Goal: Use online tool/utility: Utilize a website feature to perform a specific function

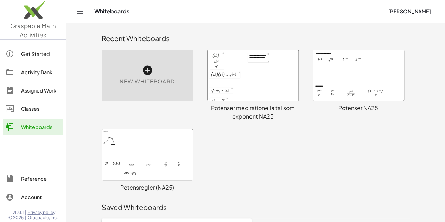
click at [236, 69] on div at bounding box center [252, 75] width 91 height 51
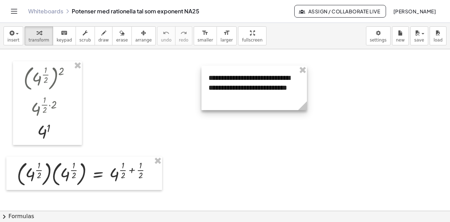
click at [296, 107] on div at bounding box center [253, 88] width 105 height 44
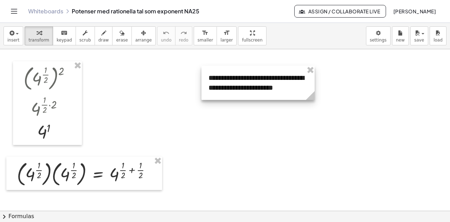
drag, startPoint x: 306, startPoint y: 109, endPoint x: 313, endPoint y: 117, distance: 11.2
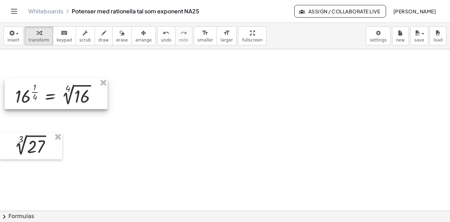
scroll to position [668, 0]
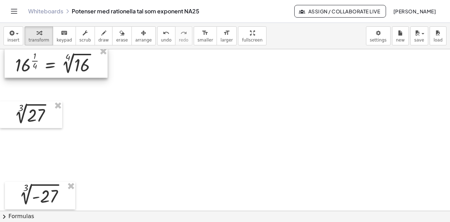
click at [55, 63] on div at bounding box center [56, 62] width 103 height 31
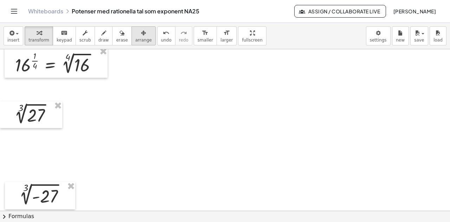
click at [135, 38] on span "arrange" at bounding box center [143, 40] width 17 height 5
click at [37, 36] on icon "button" at bounding box center [39, 33] width 5 height 8
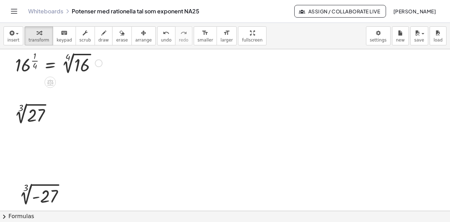
click at [64, 67] on div at bounding box center [59, 62] width 94 height 27
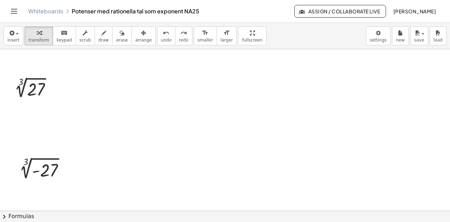
scroll to position [703, 0]
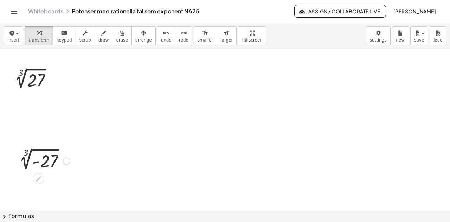
click at [42, 160] on div at bounding box center [43, 160] width 62 height 24
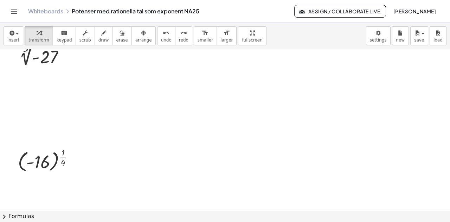
scroll to position [809, 0]
click at [40, 165] on div at bounding box center [48, 158] width 69 height 28
click at [46, 160] on div at bounding box center [48, 158] width 69 height 28
click at [45, 161] on div at bounding box center [48, 158] width 69 height 28
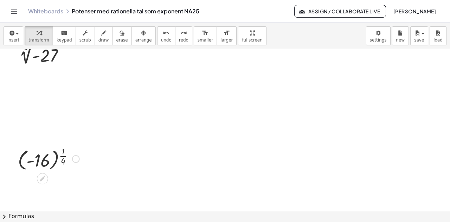
click at [46, 160] on div at bounding box center [48, 158] width 69 height 28
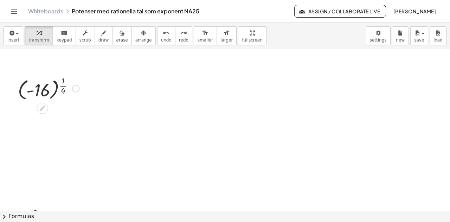
click at [40, 91] on div at bounding box center [48, 88] width 69 height 28
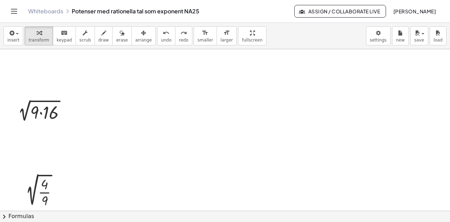
scroll to position [1231, 0]
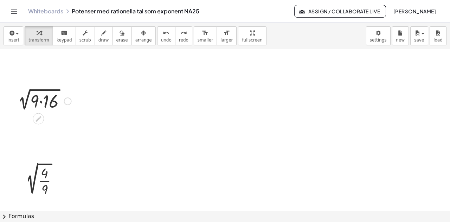
click at [40, 102] on div at bounding box center [43, 101] width 64 height 24
click at [49, 92] on div at bounding box center [43, 101] width 64 height 24
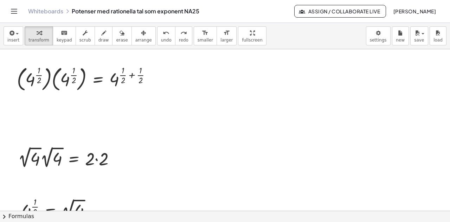
scroll to position [0, 0]
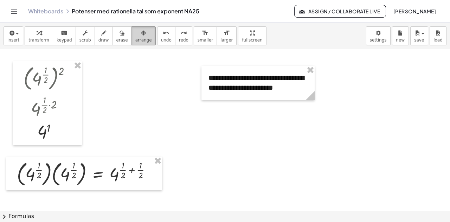
click at [135, 39] on span "arrange" at bounding box center [143, 40] width 17 height 5
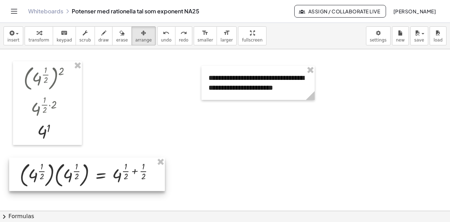
click at [69, 181] on div at bounding box center [87, 175] width 156 height 34
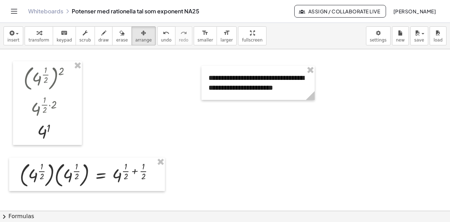
click at [105, 10] on div "Whiteboards Potenser med rationella tal som exponent NA25" at bounding box center [161, 11] width 266 height 7
